Goal: Information Seeking & Learning: Learn about a topic

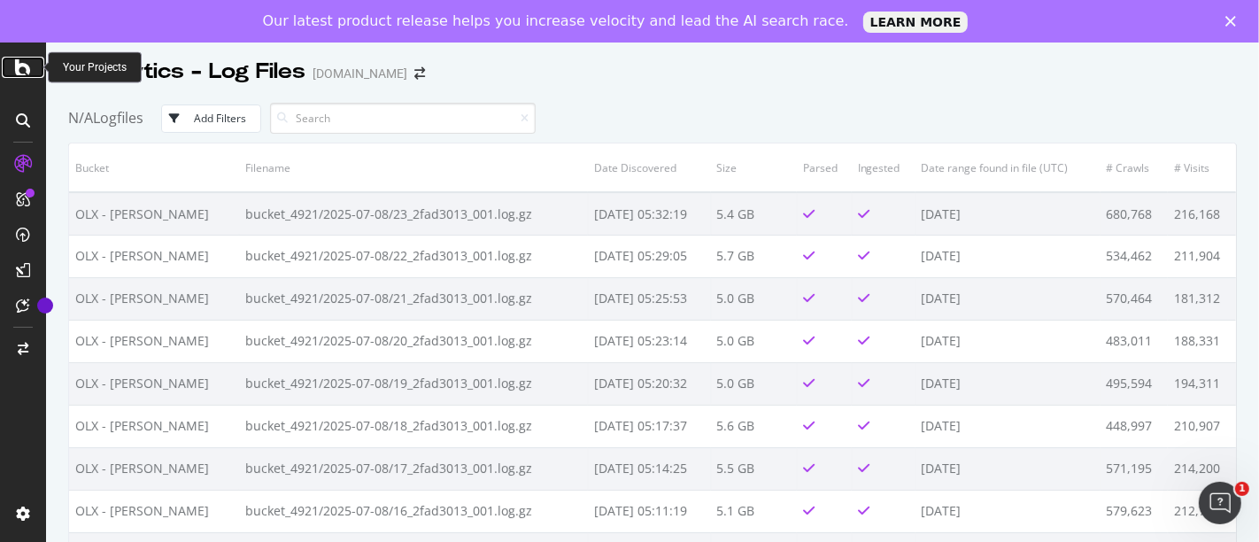
click at [26, 72] on icon at bounding box center [23, 67] width 16 height 21
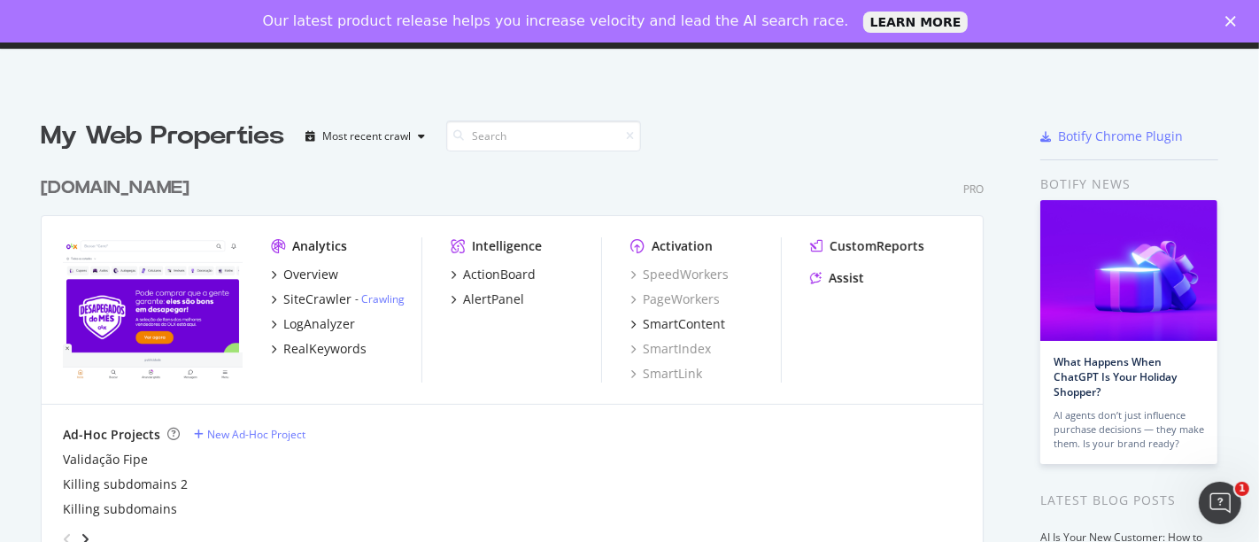
scroll to position [98, 0]
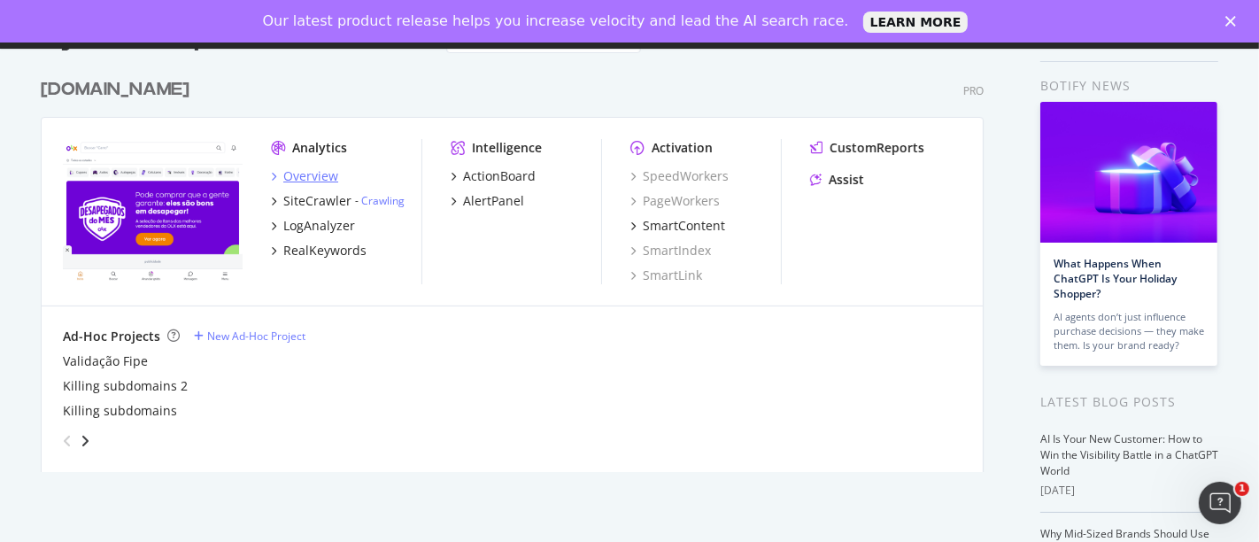
click at [314, 174] on div "Overview" at bounding box center [310, 176] width 55 height 18
